Goal: Task Accomplishment & Management: Manage account settings

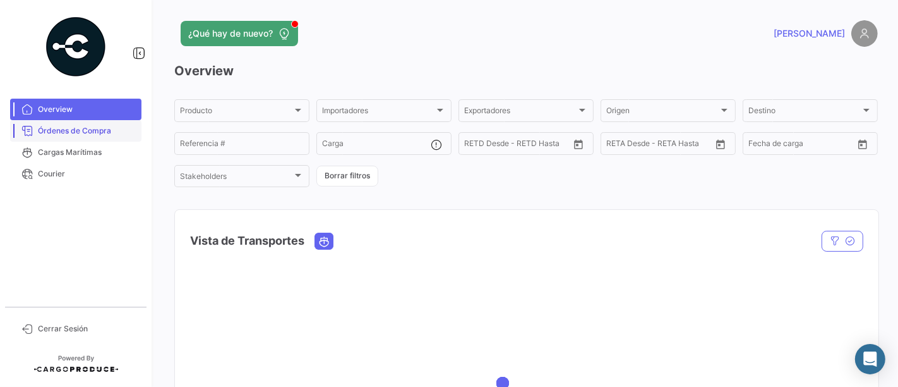
click at [53, 127] on span "Órdenes de Compra" at bounding box center [87, 130] width 99 height 11
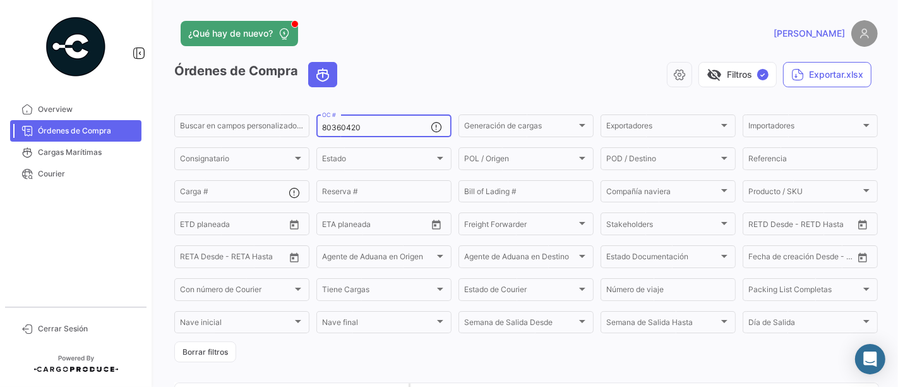
drag, startPoint x: 370, startPoint y: 126, endPoint x: 308, endPoint y: 128, distance: 61.3
click at [308, 128] on form "Buscar en campos personalizados... 80360420 OC # Generación de cargas Generació…" at bounding box center [526, 237] width 704 height 250
paste input "2693"
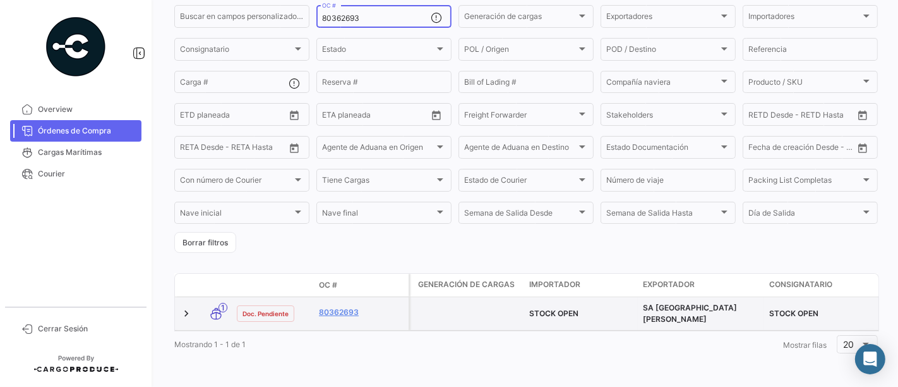
scroll to position [116, 0]
type input "80362693"
click at [356, 308] on link "80362693" at bounding box center [361, 311] width 85 height 11
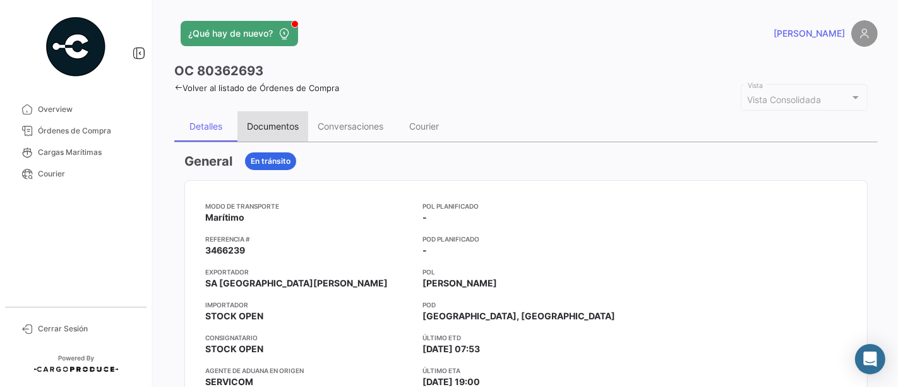
click at [277, 138] on div "Documentos" at bounding box center [273, 126] width 71 height 30
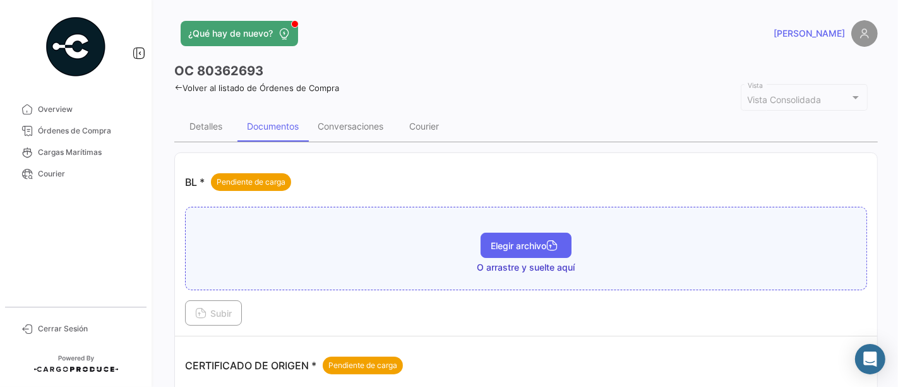
click at [504, 235] on button "Elegir archivo" at bounding box center [526, 244] width 91 height 25
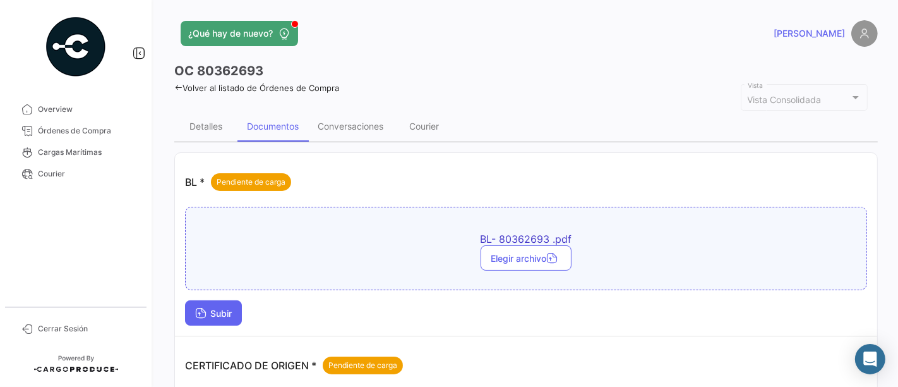
click at [206, 318] on button "Subir" at bounding box center [213, 312] width 57 height 25
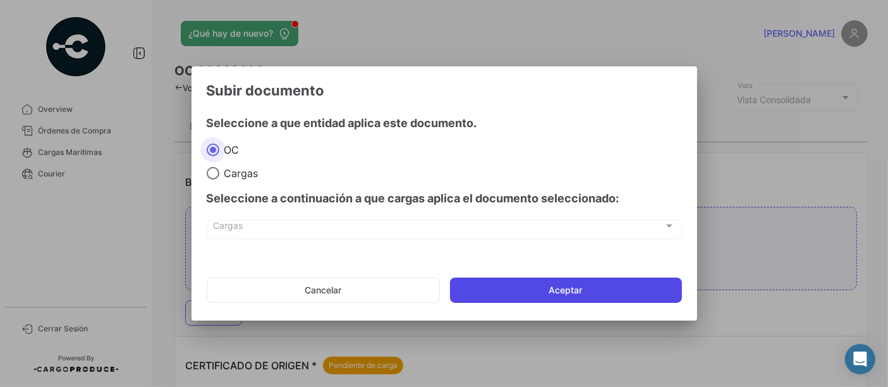
click at [482, 286] on button "Aceptar" at bounding box center [566, 289] width 232 height 25
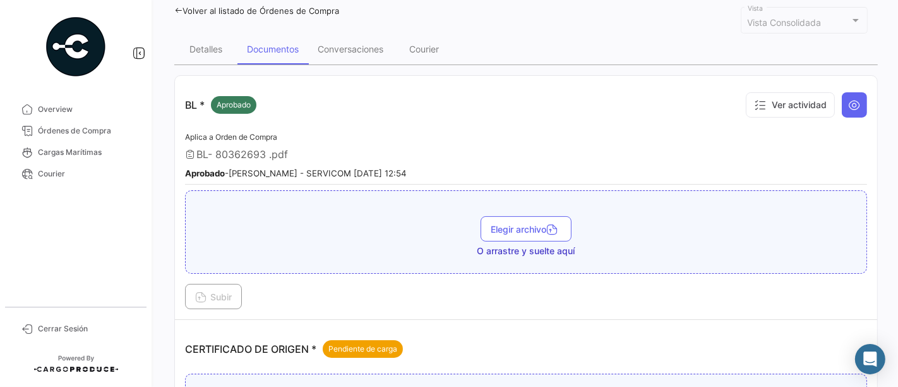
scroll to position [280, 0]
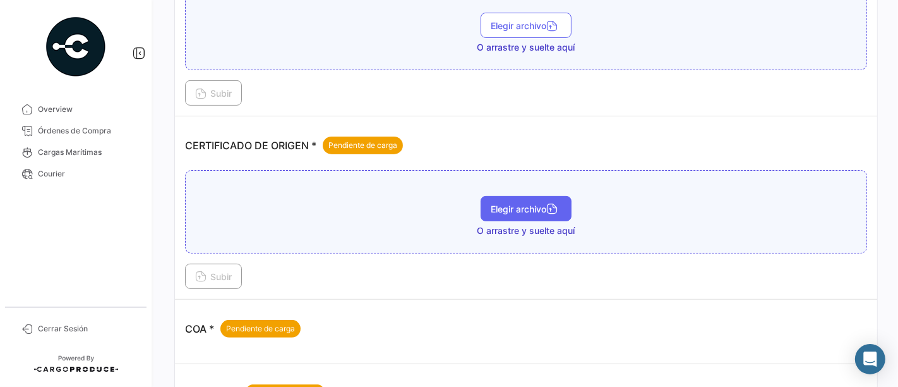
click at [493, 211] on button "Elegir archivo" at bounding box center [526, 208] width 91 height 25
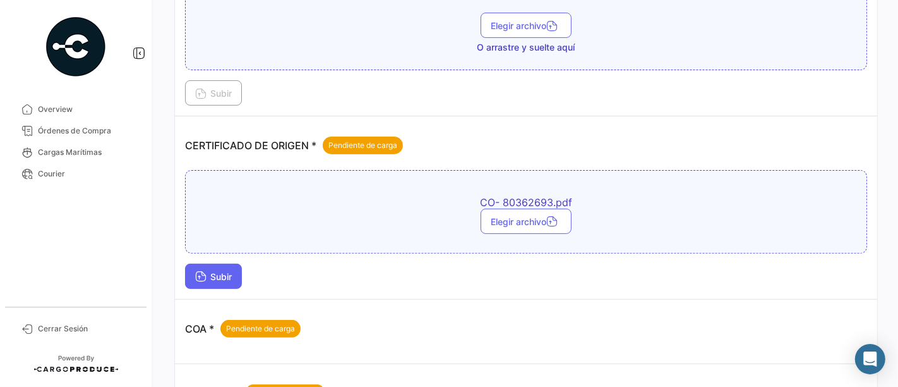
click at [229, 271] on span "Subir" at bounding box center [213, 276] width 37 height 11
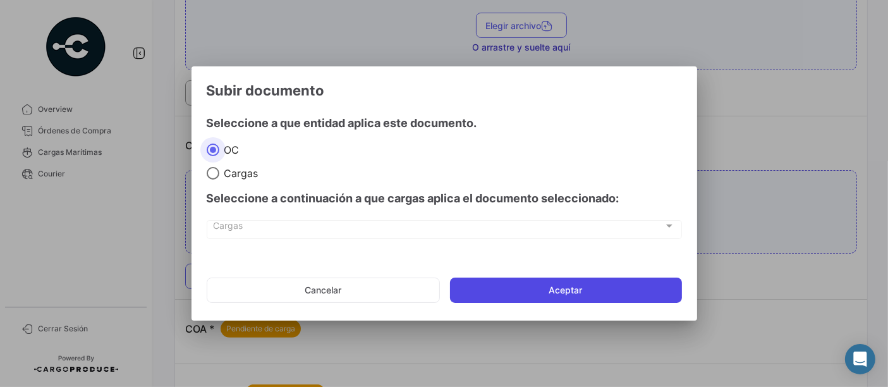
click at [489, 282] on button "Aceptar" at bounding box center [566, 289] width 232 height 25
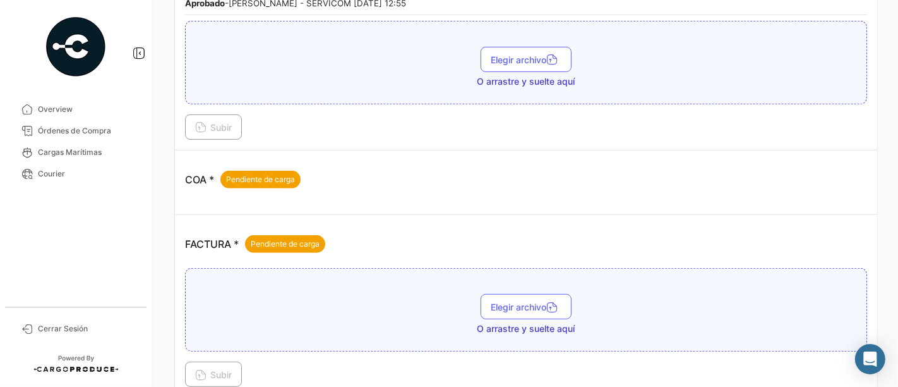
scroll to position [491, 0]
click at [529, 301] on span "Elegir archivo" at bounding box center [526, 306] width 71 height 11
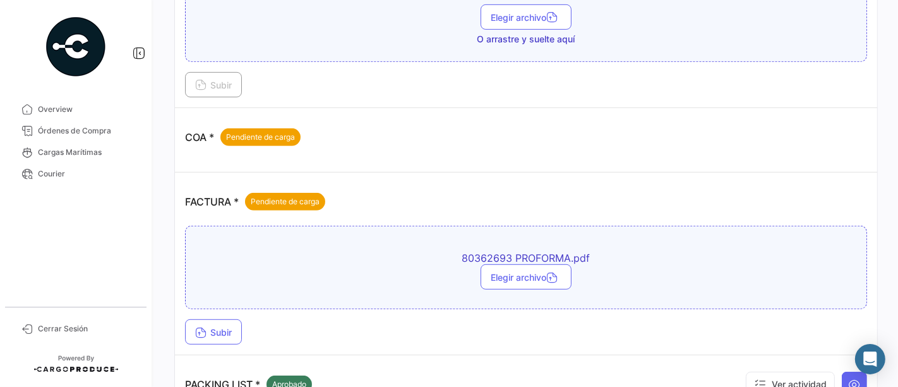
scroll to position [632, 0]
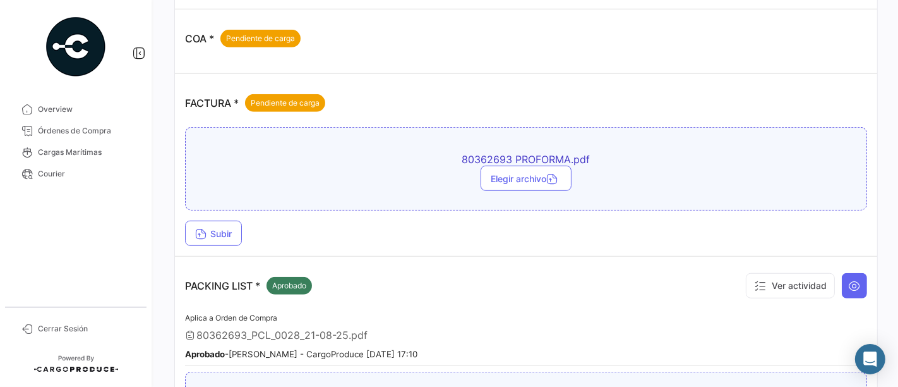
click at [227, 241] on td "FACTURA * Pendiente de carga 80362693 PROFORMA.pdf Elegir archivo Subir" at bounding box center [526, 165] width 703 height 183
click at [235, 225] on button "Subir" at bounding box center [213, 232] width 57 height 25
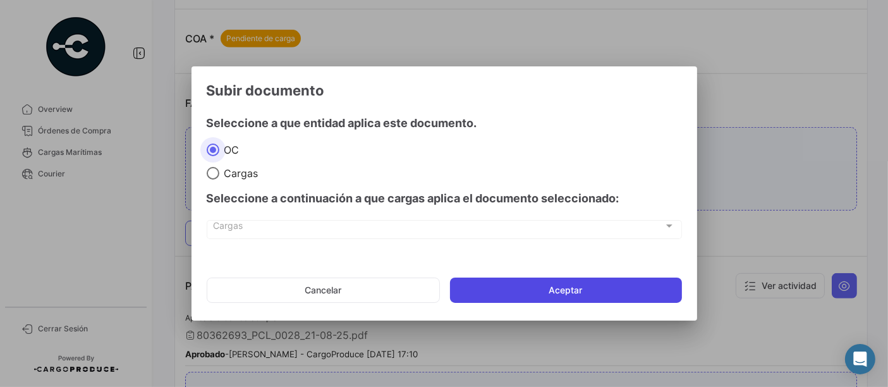
click at [509, 285] on button "Aceptar" at bounding box center [566, 289] width 232 height 25
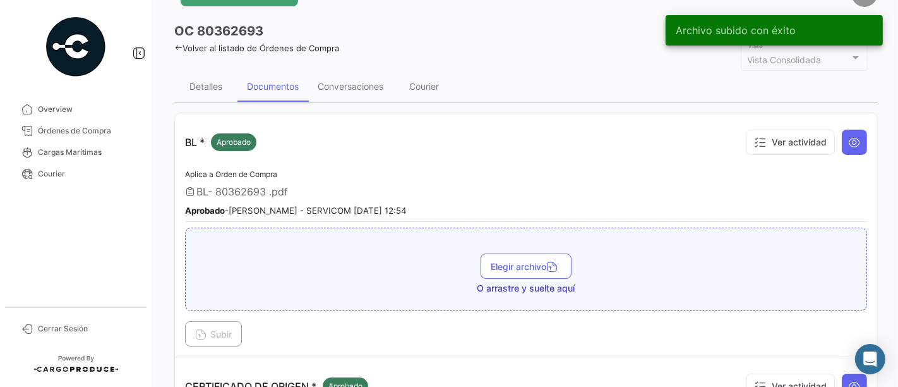
scroll to position [0, 0]
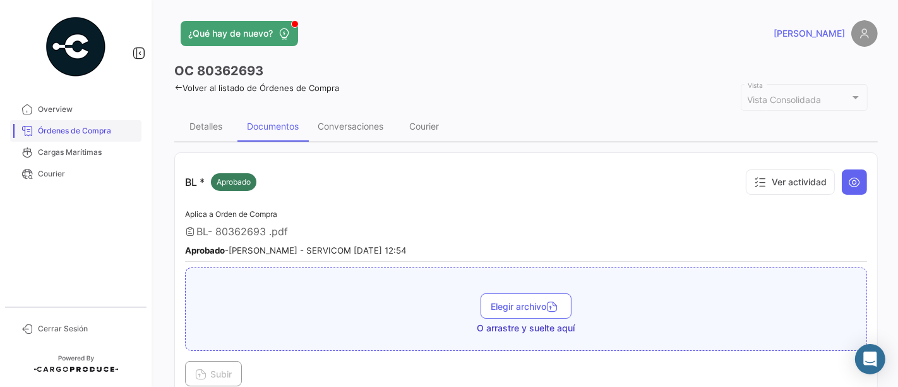
click at [104, 134] on span "Órdenes de Compra" at bounding box center [87, 130] width 99 height 11
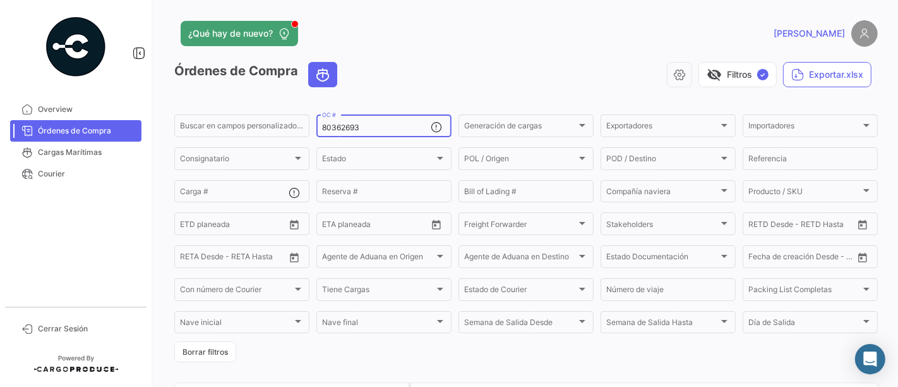
drag, startPoint x: 364, startPoint y: 129, endPoint x: 317, endPoint y: 129, distance: 46.7
click at [318, 129] on div "80362693 OC #" at bounding box center [384, 124] width 135 height 25
paste input "4"
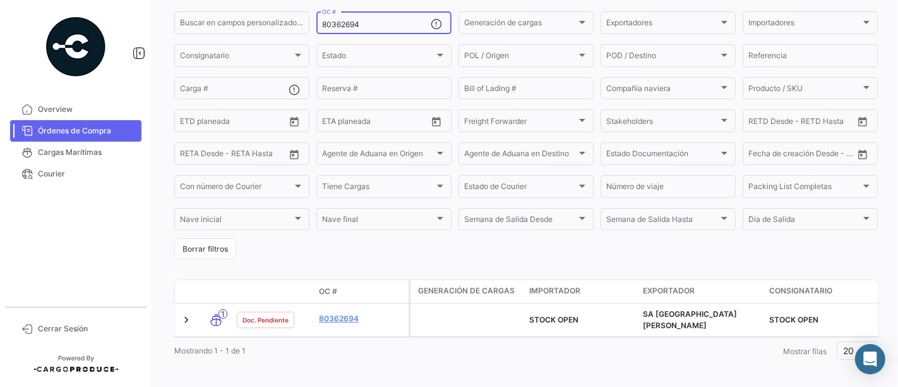
scroll to position [116, 0]
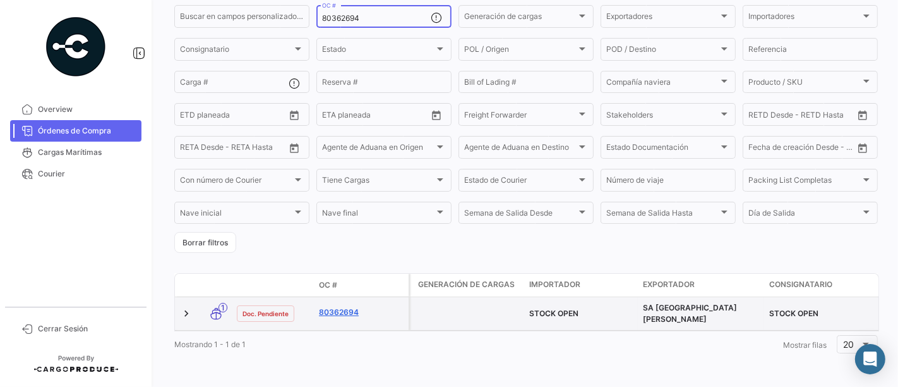
type input "80362694"
click at [354, 306] on link "80362694" at bounding box center [361, 311] width 85 height 11
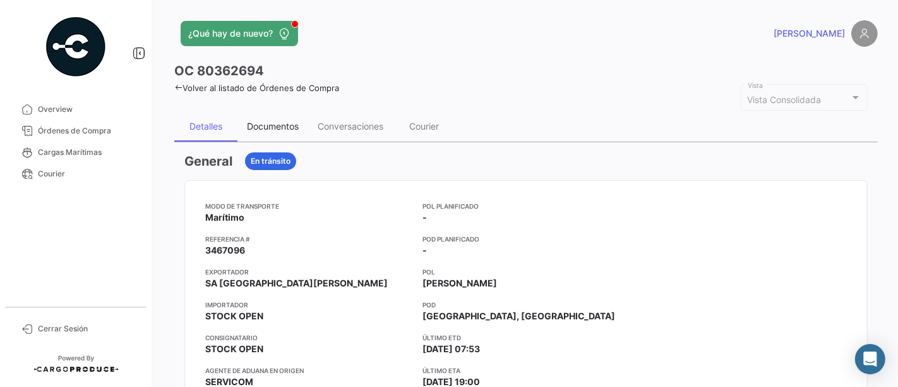
click at [283, 128] on div "Documentos" at bounding box center [273, 126] width 52 height 11
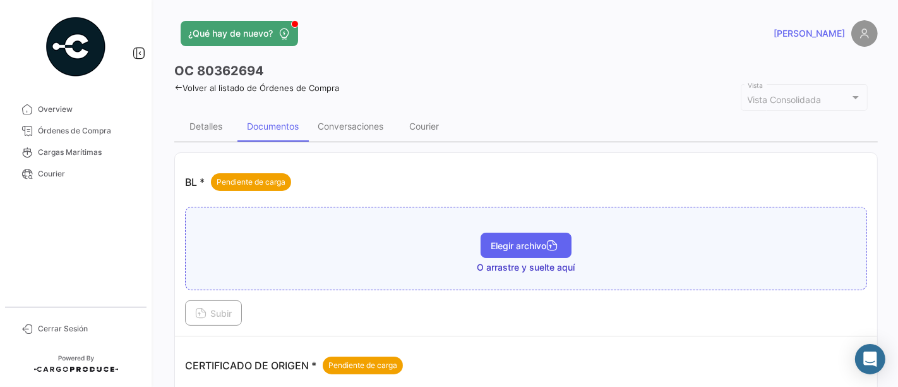
click at [491, 248] on span "Elegir archivo" at bounding box center [526, 245] width 71 height 11
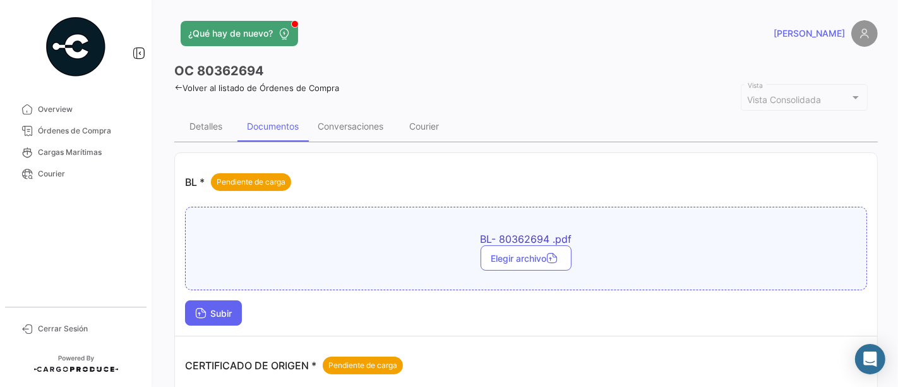
click at [223, 310] on span "Subir" at bounding box center [213, 313] width 37 height 11
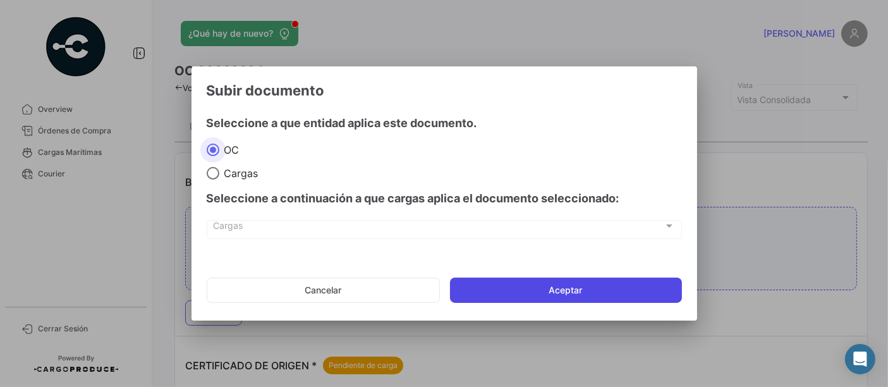
click at [494, 298] on button "Aceptar" at bounding box center [566, 289] width 232 height 25
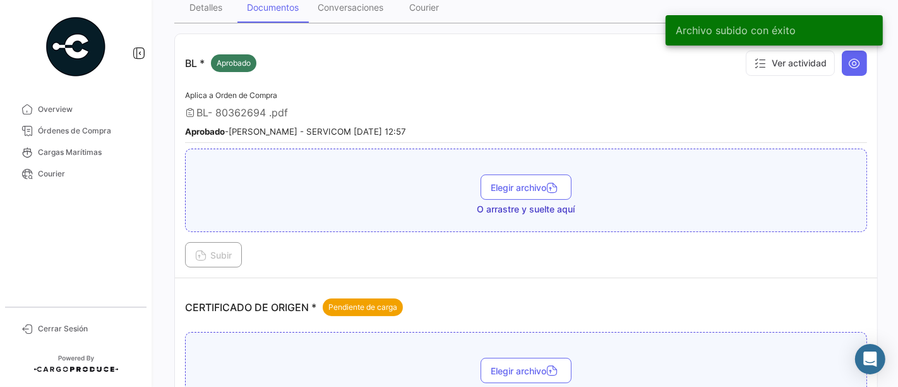
scroll to position [210, 0]
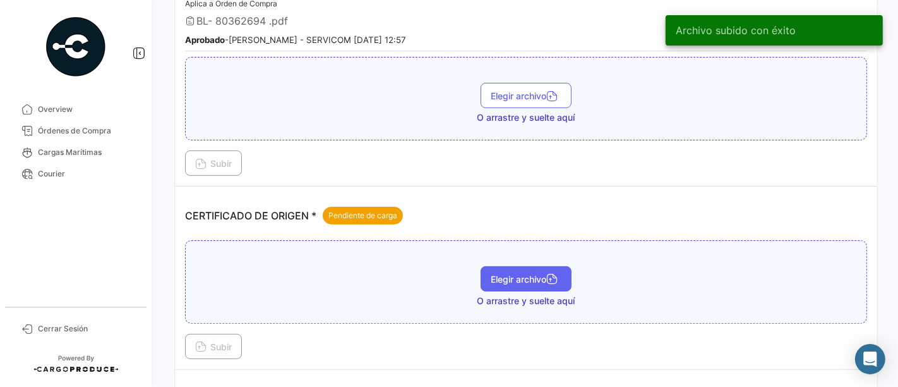
click at [519, 267] on button "Elegir archivo" at bounding box center [526, 278] width 91 height 25
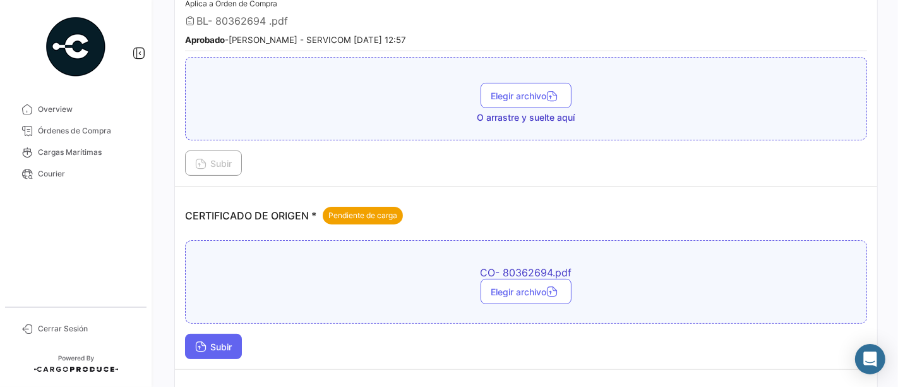
click at [239, 334] on button "Subir" at bounding box center [213, 346] width 57 height 25
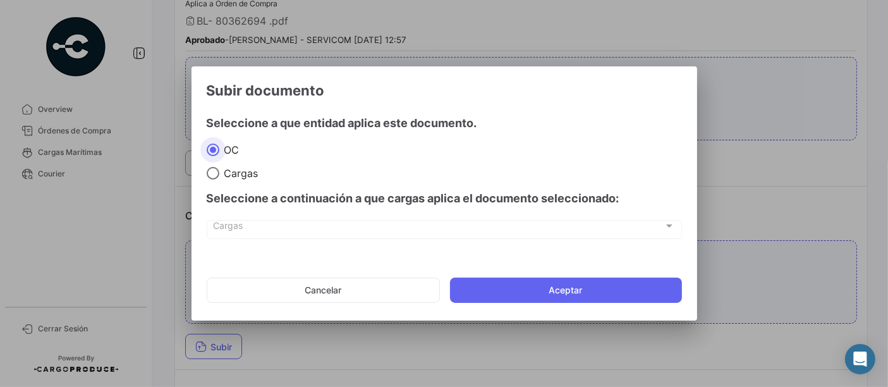
click at [514, 266] on app-documents-upload-select "Subir documento Seleccione a que entidad aplica este documento. OC Cargas Selec…" at bounding box center [444, 196] width 475 height 230
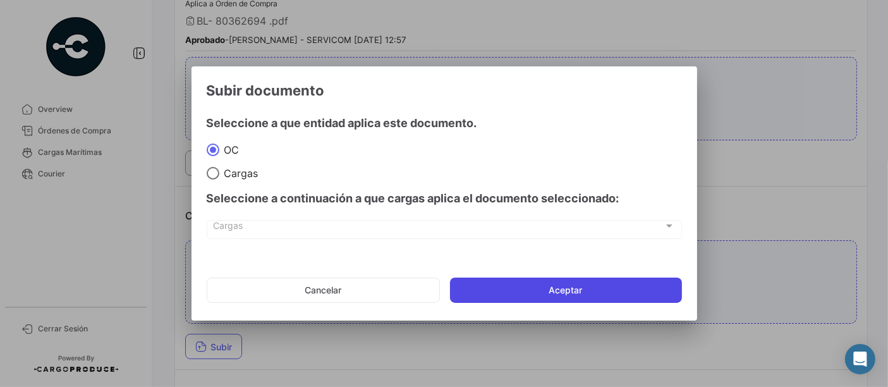
click at [516, 279] on button "Aceptar" at bounding box center [566, 289] width 232 height 25
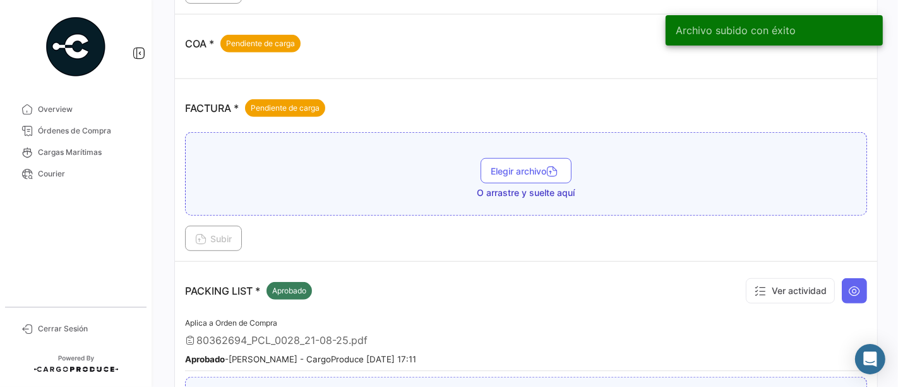
scroll to position [632, 0]
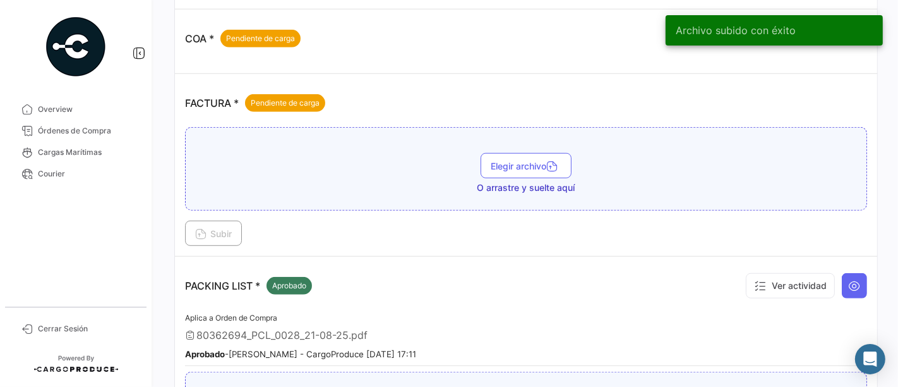
click at [498, 174] on div "Elegir archivo O arrastre y suelte aquí" at bounding box center [526, 173] width 668 height 41
click at [502, 165] on button "Elegir archivo" at bounding box center [526, 165] width 91 height 25
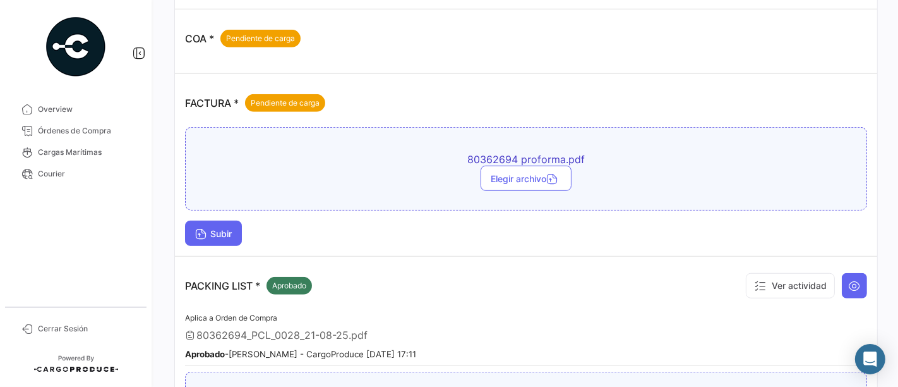
click at [215, 228] on span "Subir" at bounding box center [213, 233] width 37 height 11
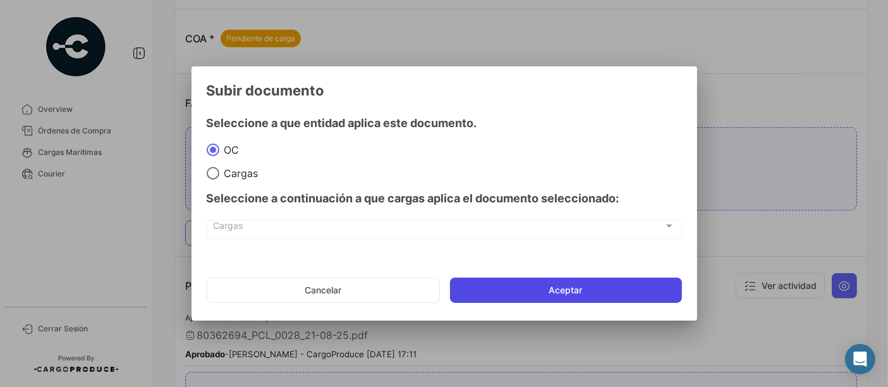
click at [483, 286] on button "Aceptar" at bounding box center [566, 289] width 232 height 25
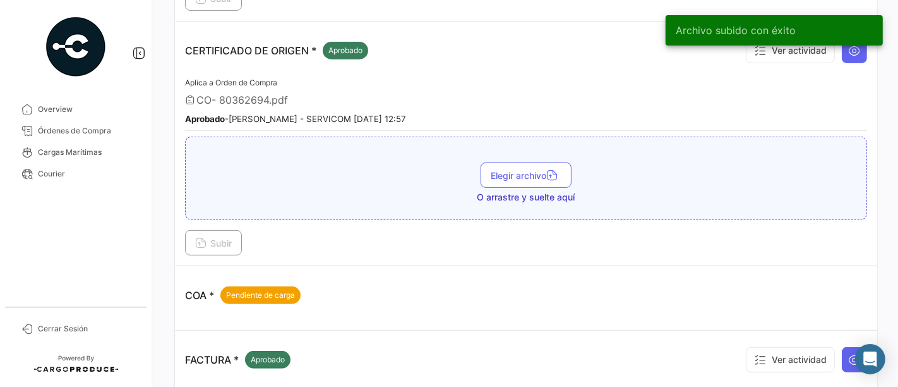
scroll to position [0, 0]
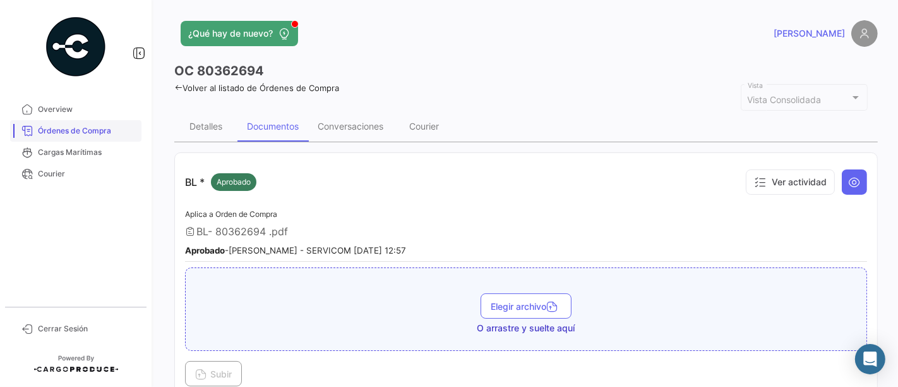
drag, startPoint x: 108, startPoint y: 118, endPoint x: 104, endPoint y: 127, distance: 9.9
click at [108, 118] on link "Overview" at bounding box center [75, 109] width 131 height 21
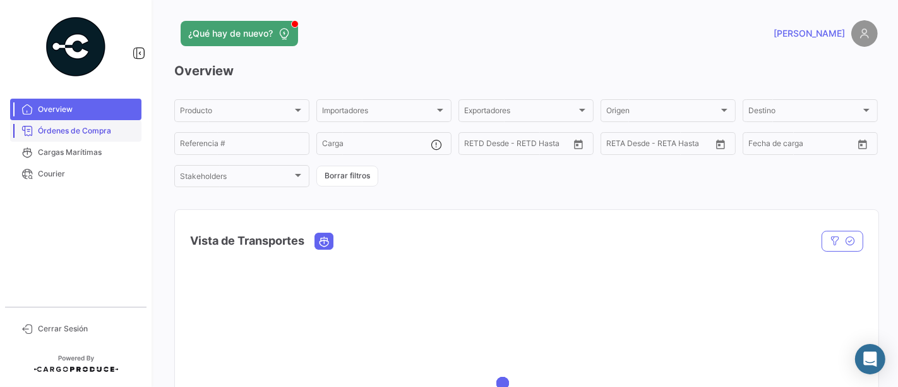
click at [102, 129] on span "Órdenes de Compra" at bounding box center [87, 130] width 99 height 11
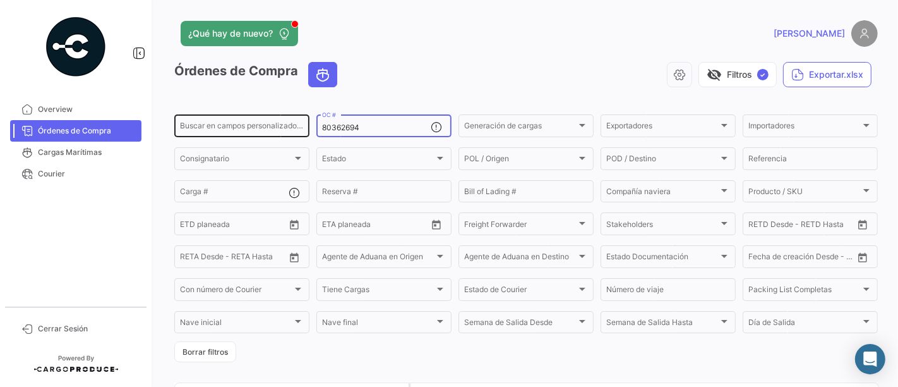
drag, startPoint x: 359, startPoint y: 128, endPoint x: 295, endPoint y: 124, distance: 63.9
click at [0, 0] on div "Buscar en campos personalizados... 80362694 OC # Generación de cargas Generació…" at bounding box center [0, 0] width 0 height 0
click at [295, 124] on input "Buscar en campos personalizados..." at bounding box center [242, 127] width 124 height 9
paste input "80362713"
type input "80362713"
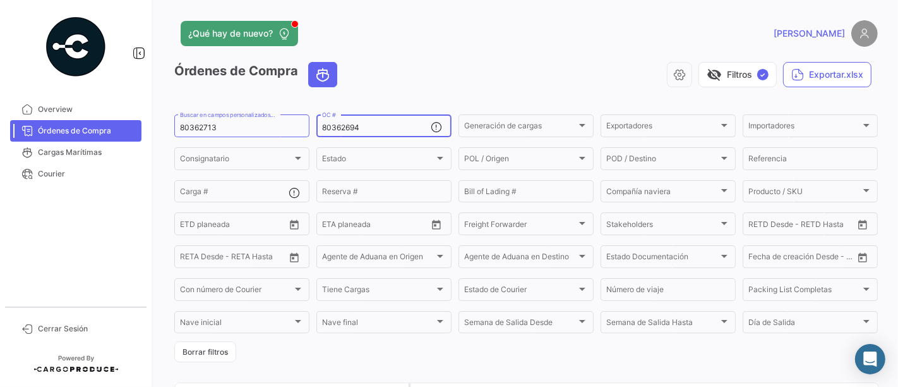
click at [381, 128] on input "80362694" at bounding box center [376, 127] width 109 height 9
paste input "713"
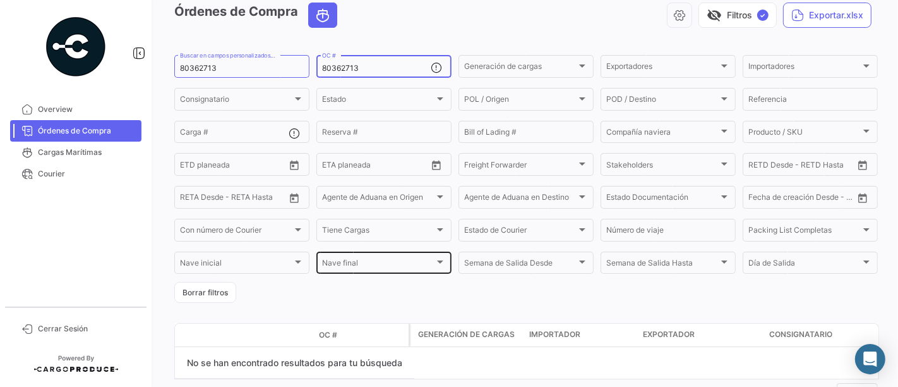
scroll to position [108, 0]
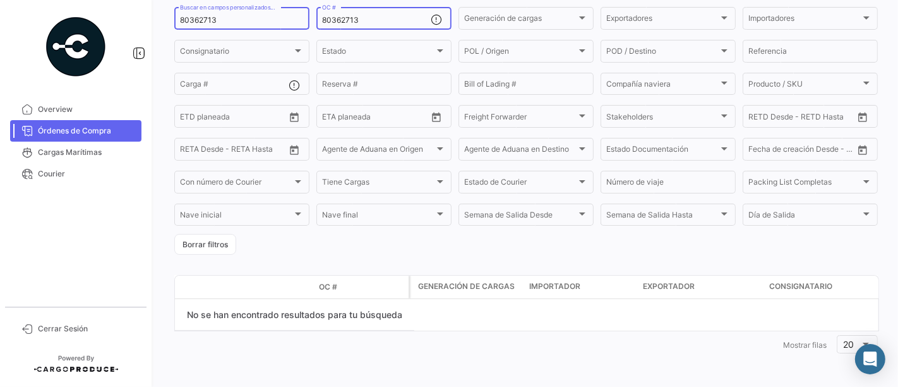
type input "80362713"
drag, startPoint x: 267, startPoint y: 28, endPoint x: 220, endPoint y: 26, distance: 46.8
click at [220, 26] on div "80362713 Buscar en campos personalizados..." at bounding box center [242, 17] width 124 height 25
click at [101, 124] on link "Órdenes de Compra" at bounding box center [75, 130] width 131 height 21
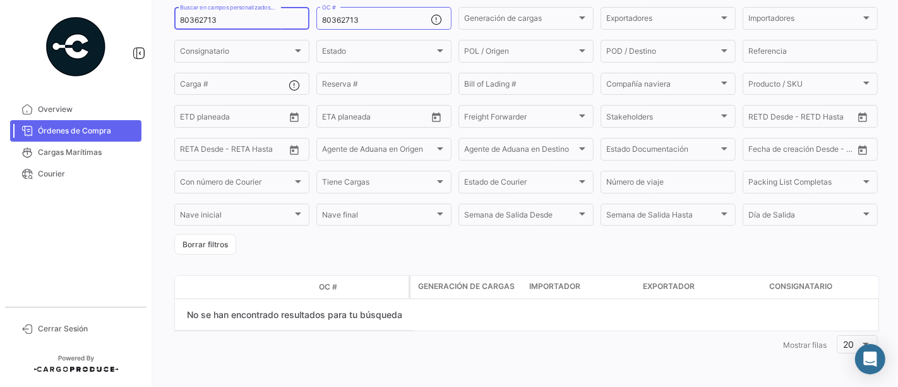
click at [239, 17] on input "80362713" at bounding box center [242, 20] width 124 height 9
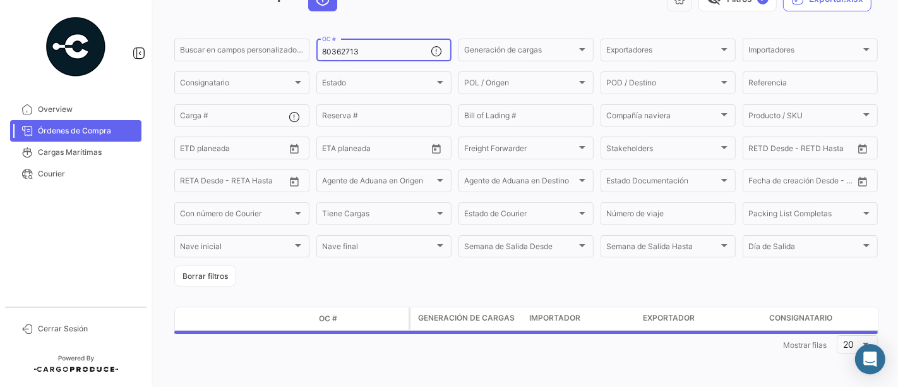
scroll to position [76, 0]
click at [362, 22] on app-list-header "Órdenes de Compra visibility_off Filtros ✓ Exportar.xlsx Buscar en campos perso…" at bounding box center [526, 136] width 704 height 300
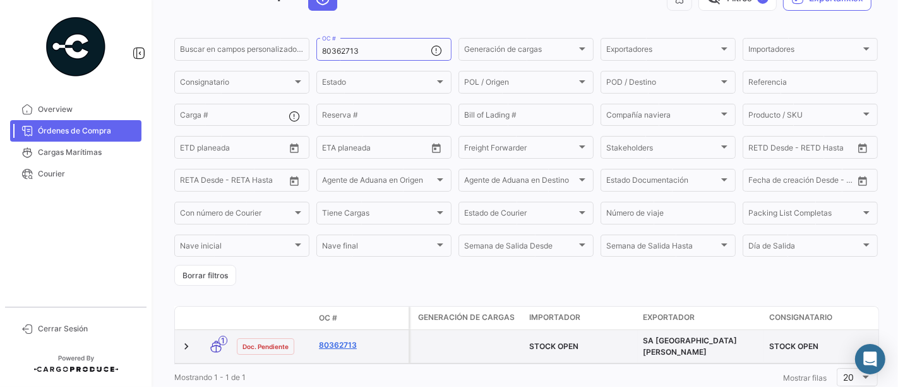
click at [346, 346] on link "80362713" at bounding box center [361, 344] width 85 height 11
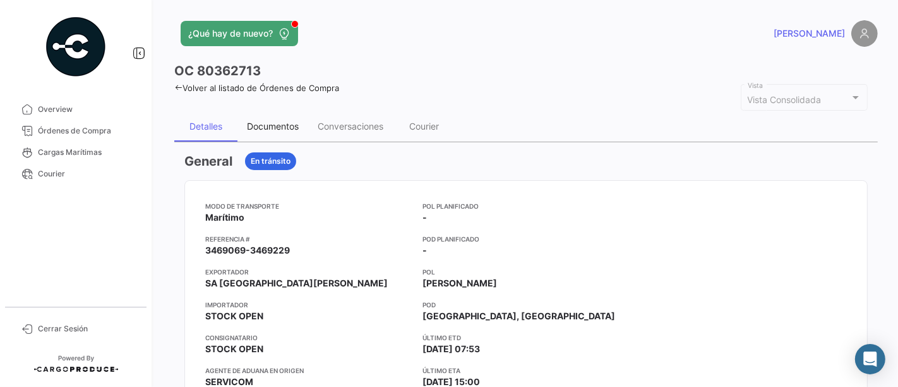
click at [269, 121] on div "Documentos" at bounding box center [273, 126] width 52 height 11
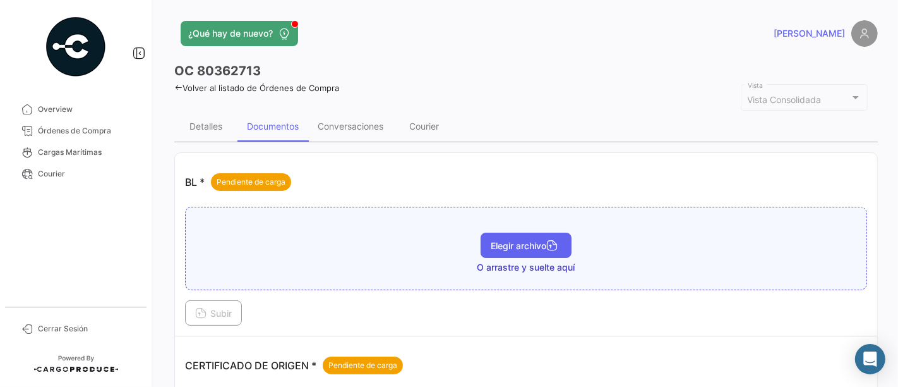
click at [514, 246] on span "Elegir archivo" at bounding box center [526, 245] width 71 height 11
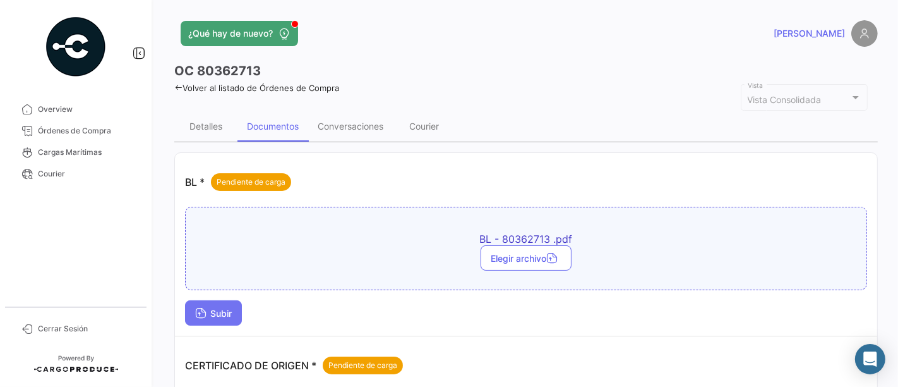
click at [207, 308] on span "Subir" at bounding box center [213, 313] width 37 height 11
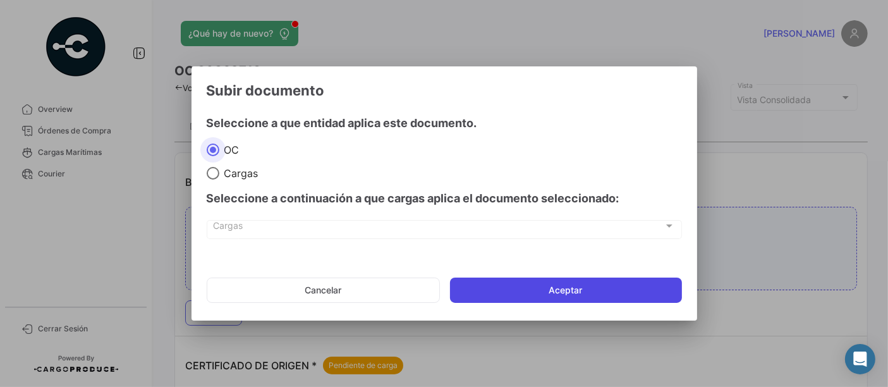
click at [533, 294] on button "Aceptar" at bounding box center [566, 289] width 232 height 25
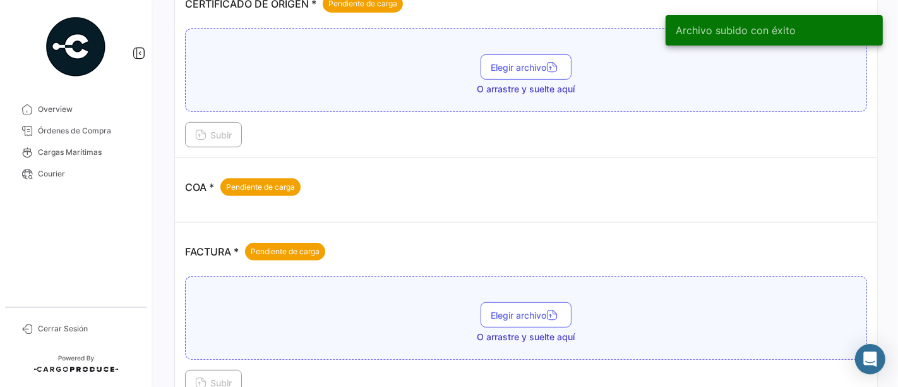
scroll to position [421, 0]
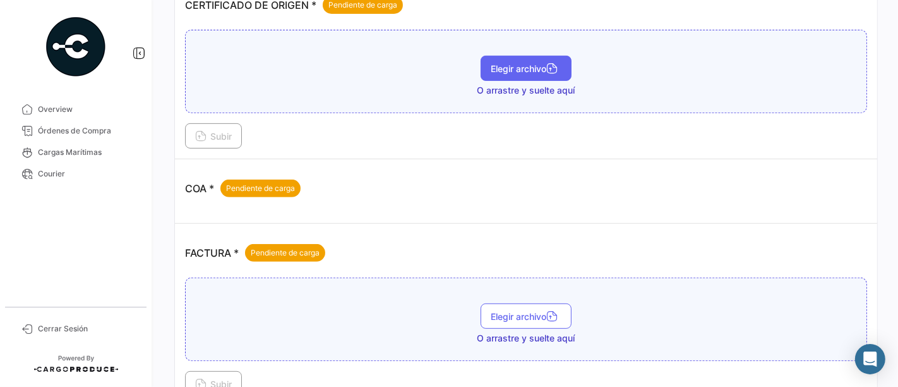
click at [510, 73] on button "Elegir archivo" at bounding box center [526, 68] width 91 height 25
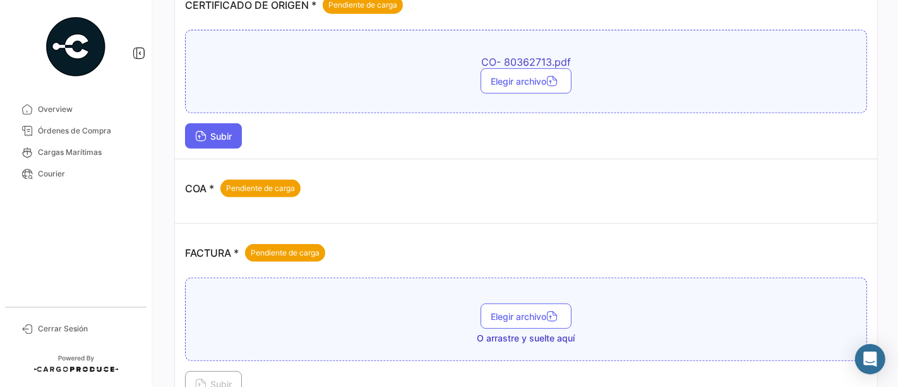
click at [214, 133] on span "Subir" at bounding box center [213, 136] width 37 height 11
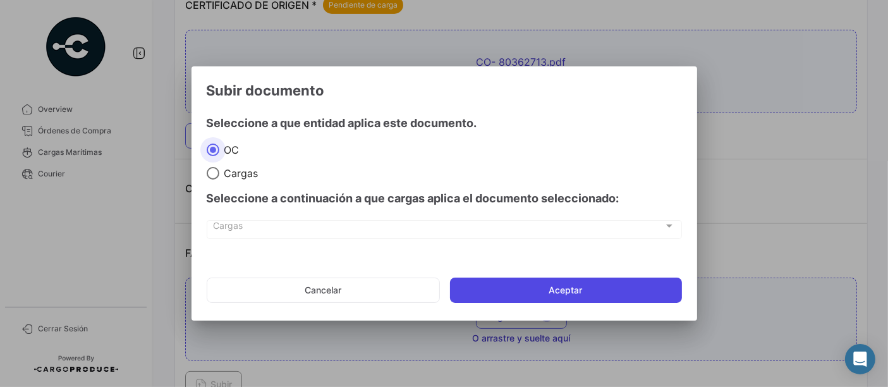
click at [495, 289] on button "Aceptar" at bounding box center [566, 289] width 232 height 25
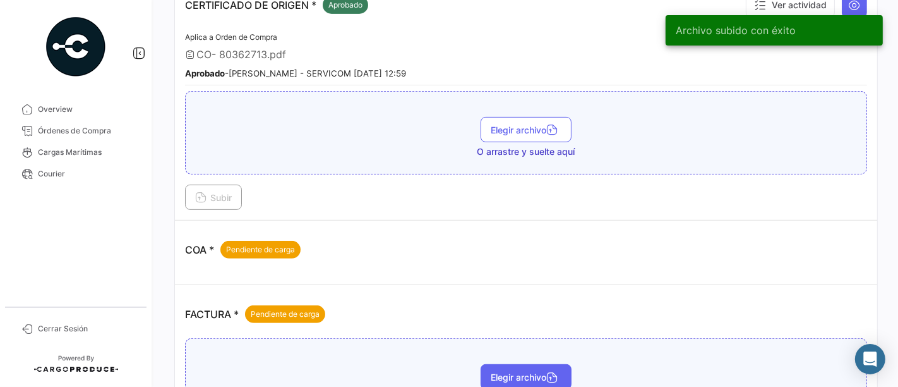
click at [498, 371] on span "Elegir archivo" at bounding box center [526, 376] width 71 height 11
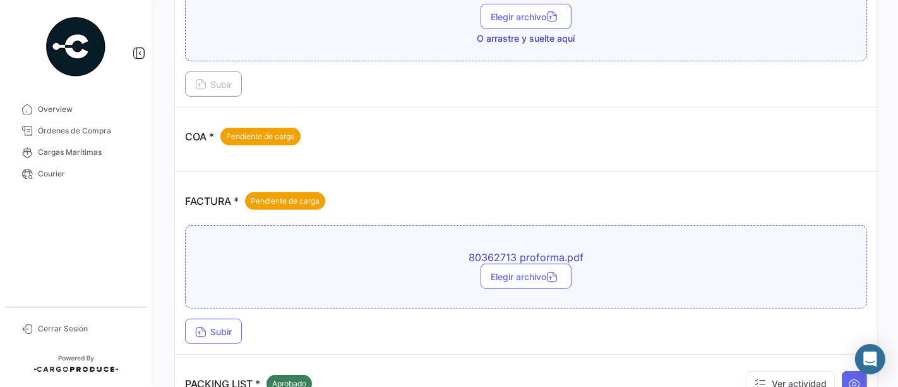
scroll to position [632, 0]
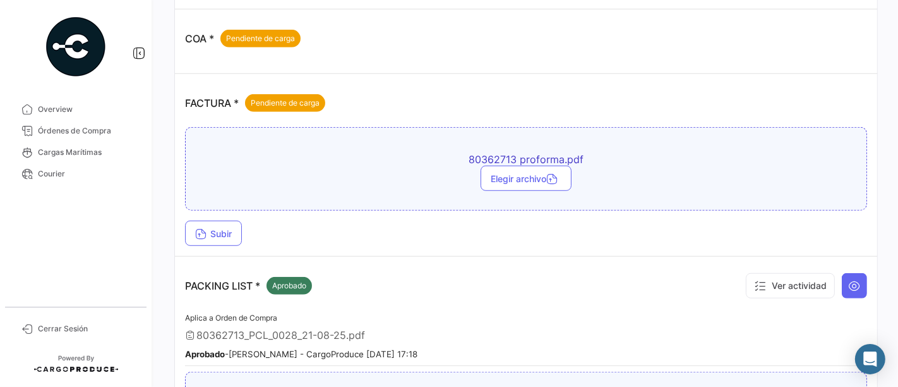
click at [228, 212] on div "80362713 proforma.pdf Elegir archivo Subir" at bounding box center [526, 186] width 682 height 119
click at [229, 228] on span "Subir" at bounding box center [213, 233] width 37 height 11
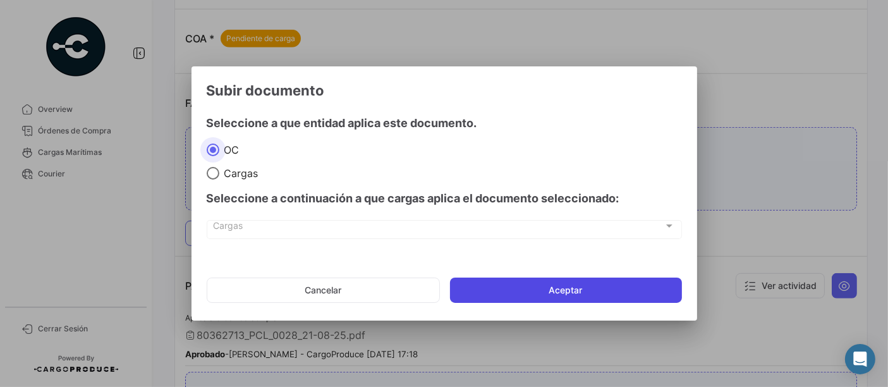
click at [496, 281] on button "Aceptar" at bounding box center [566, 289] width 232 height 25
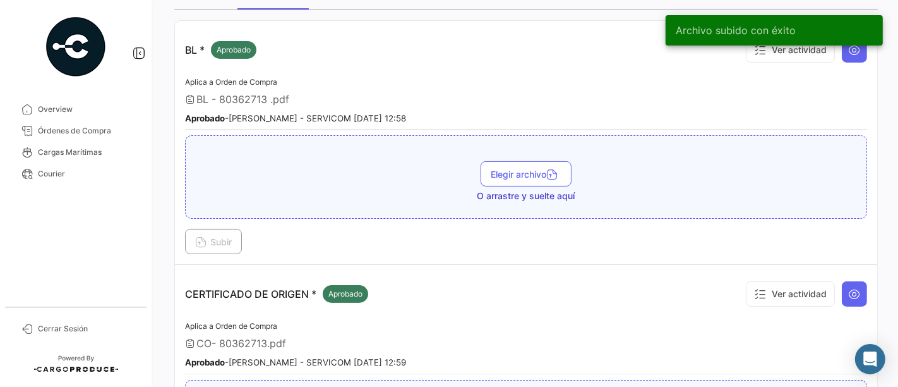
scroll to position [0, 0]
